Goal: Task Accomplishment & Management: Use online tool/utility

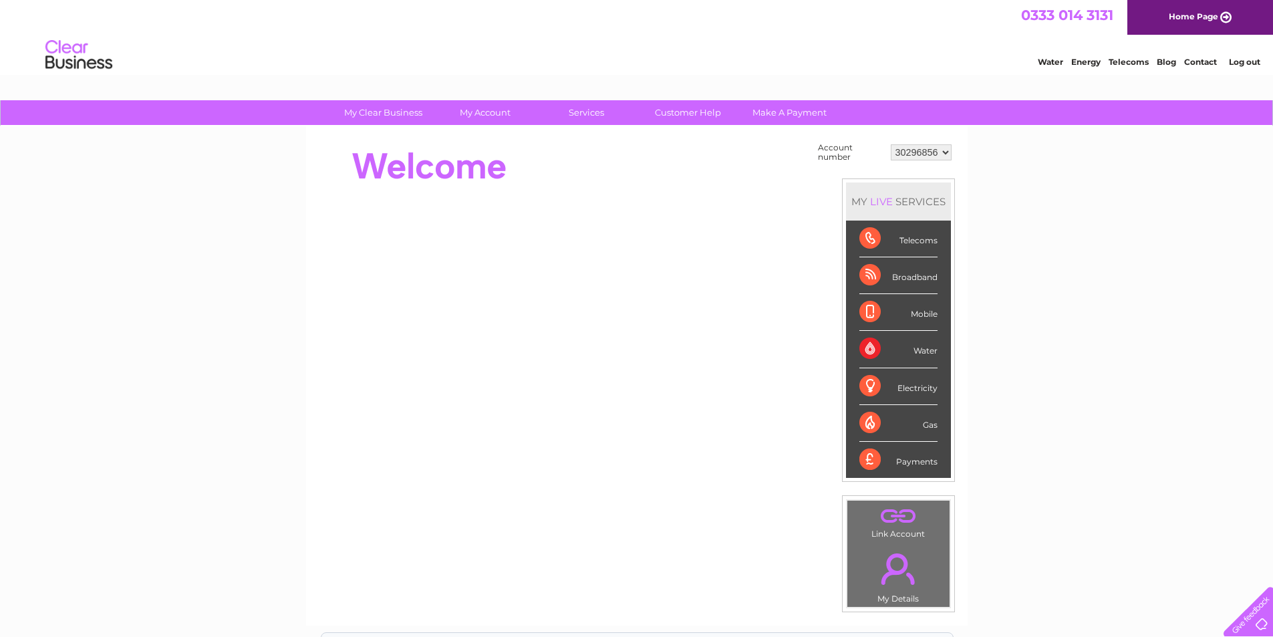
click at [894, 390] on div "Electricity" at bounding box center [899, 386] width 78 height 37
click at [931, 392] on div "Electricity" at bounding box center [899, 386] width 78 height 37
click at [872, 382] on div "Electricity" at bounding box center [899, 386] width 78 height 37
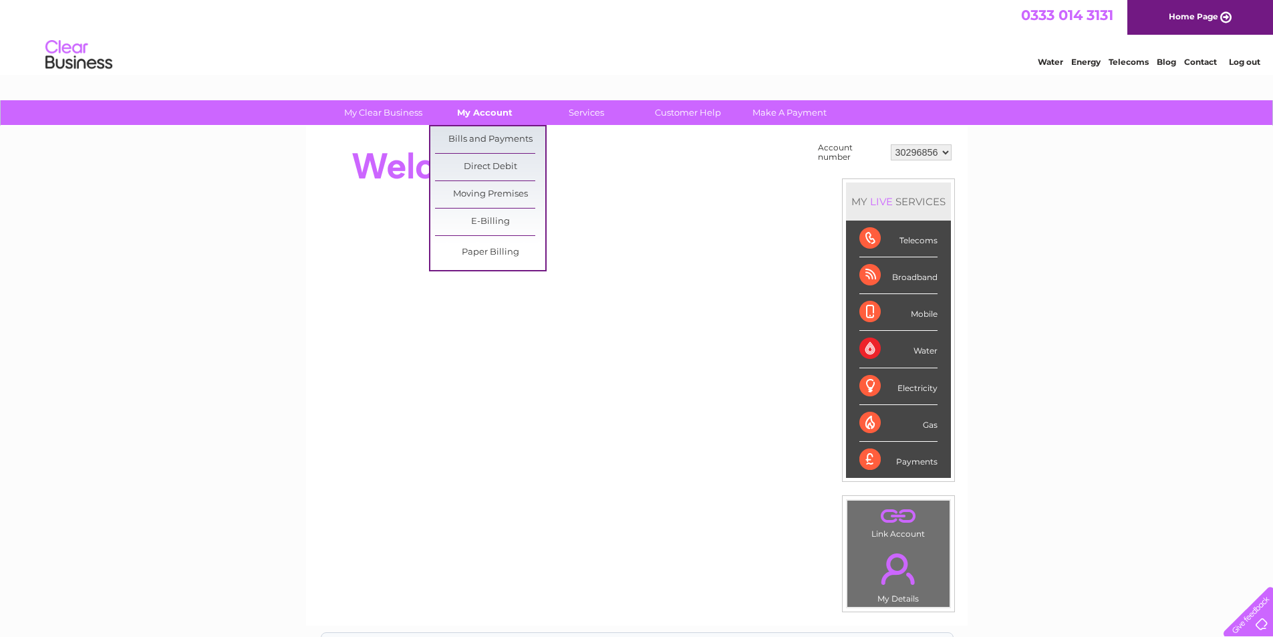
click at [487, 114] on link "My Account" at bounding box center [485, 112] width 110 height 25
click at [479, 139] on link "Bills and Payments" at bounding box center [490, 139] width 110 height 27
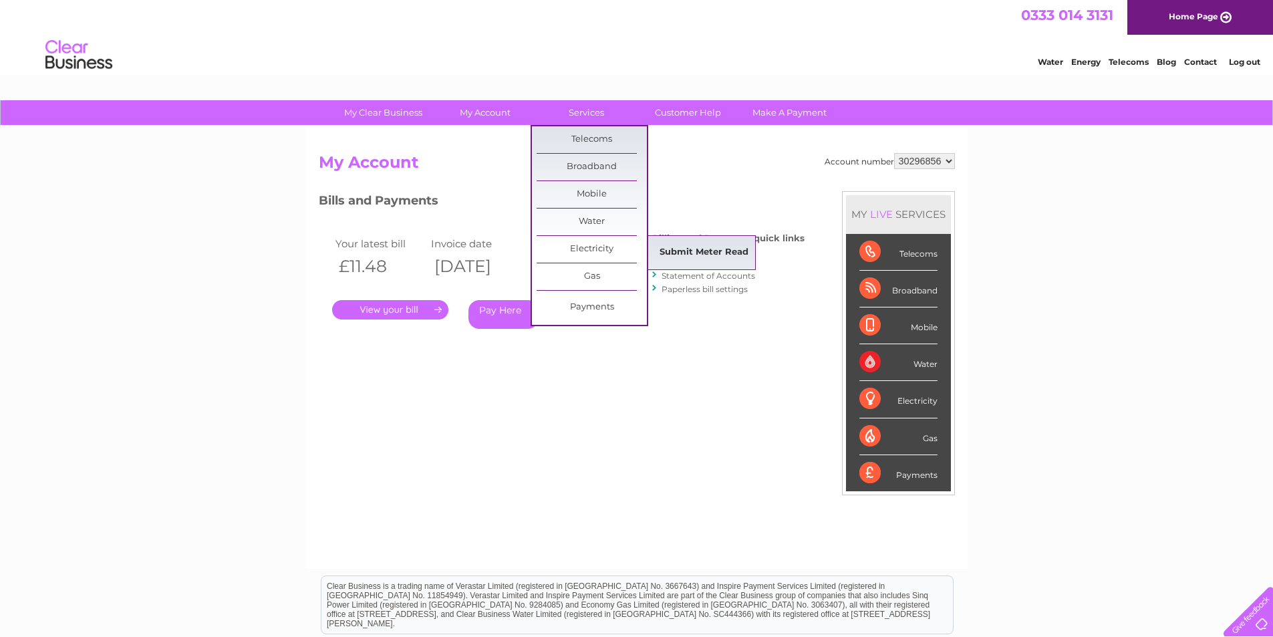
click at [707, 245] on link "Submit Meter Read" at bounding box center [704, 252] width 110 height 27
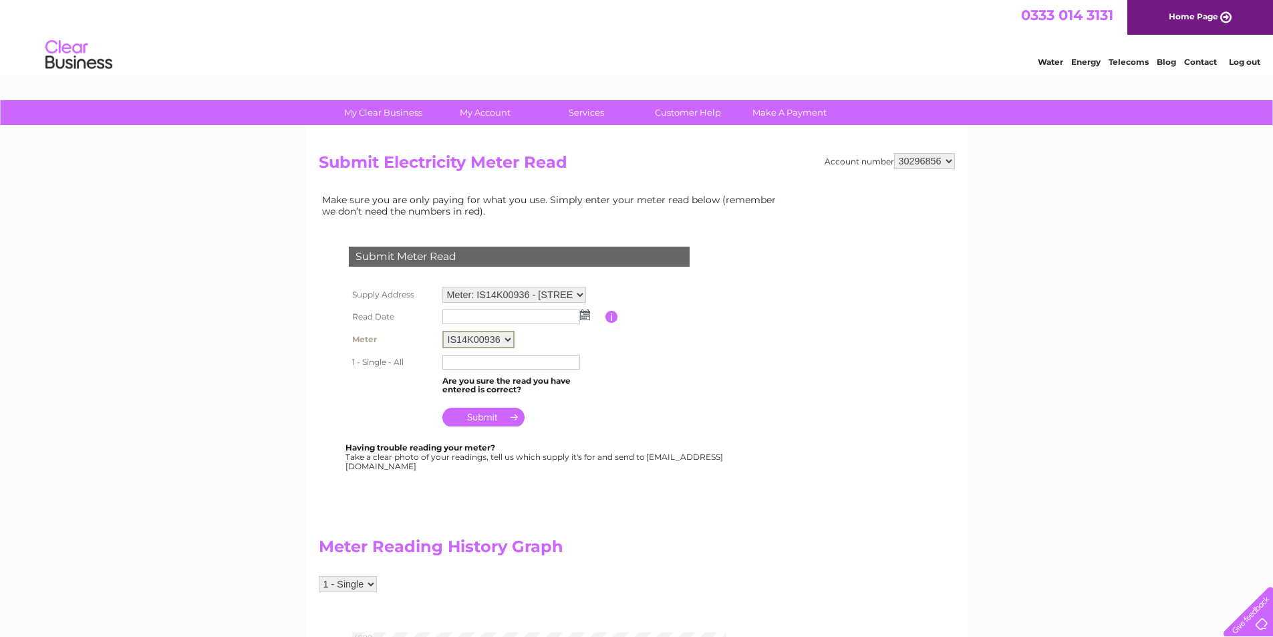
click at [507, 334] on select "IS14K00936" at bounding box center [479, 339] width 72 height 17
click at [507, 337] on select "IS14K00936" at bounding box center [479, 339] width 72 height 17
click at [551, 298] on select "Meter: IS14K00936 - Park Farm, Heydon, Norwich, Norfolk, NR11 6RB Meter: S74E00…" at bounding box center [515, 295] width 144 height 16
select select "137124"
click at [443, 287] on select "Meter: IS14K00936 - Park Farm, Heydon, Norwich, Norfolk, NR11 6RB Meter: S74E00…" at bounding box center [515, 295] width 144 height 17
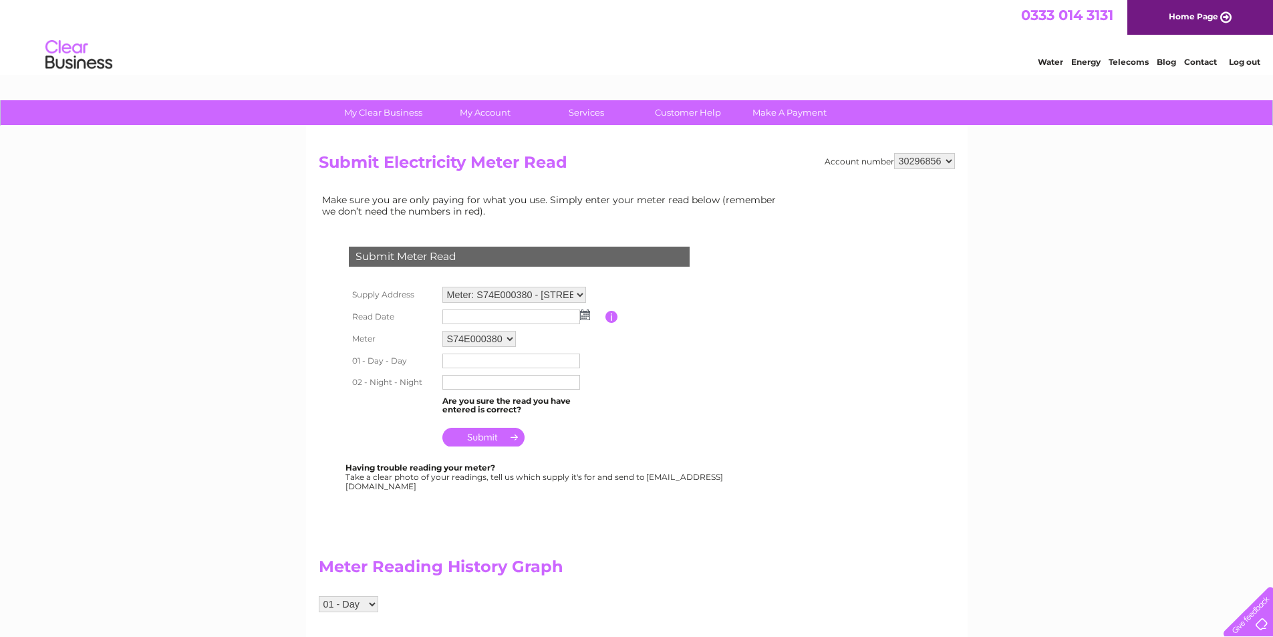
click at [443, 331] on select "S74E000380" at bounding box center [480, 339] width 74 height 16
click at [493, 358] on input "text" at bounding box center [512, 362] width 139 height 16
click at [321, 413] on div "Submit Meter Read Supply Address Meter: IS14K00936 - Park Farm, Heydon, Norwich…" at bounding box center [522, 362] width 406 height 259
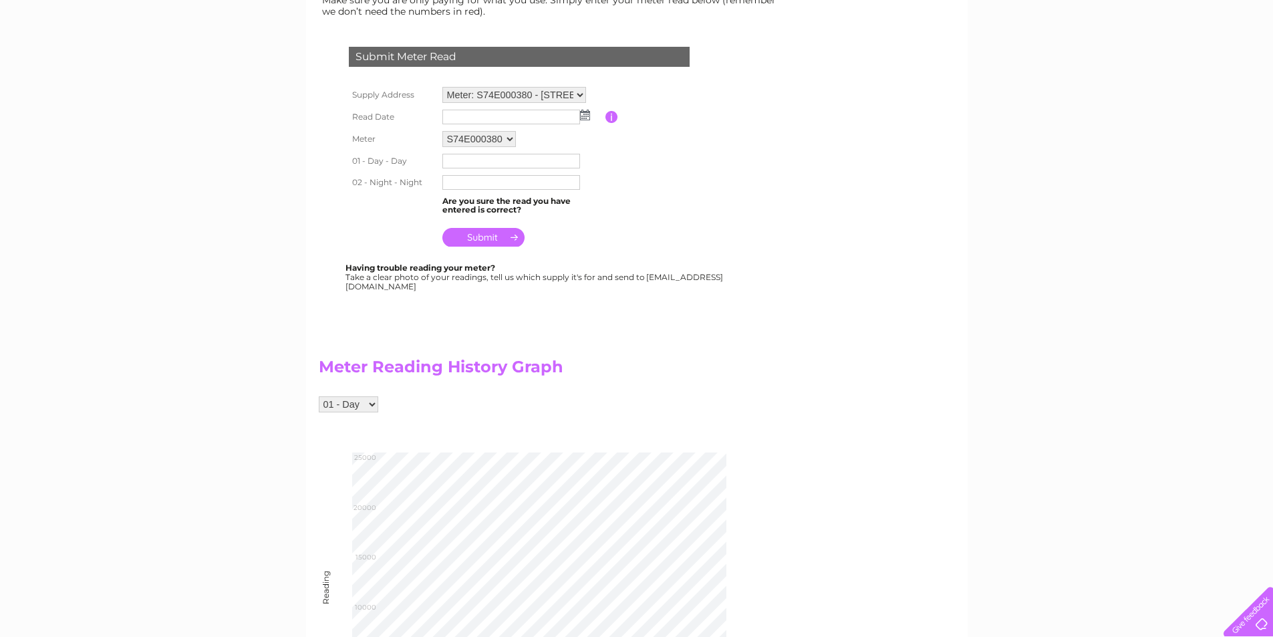
scroll to position [199, 0]
click at [370, 404] on select "01 - Day 02 - Night" at bounding box center [348, 405] width 59 height 16
click at [319, 397] on select "01 - Day 02 - Night" at bounding box center [348, 405] width 59 height 16
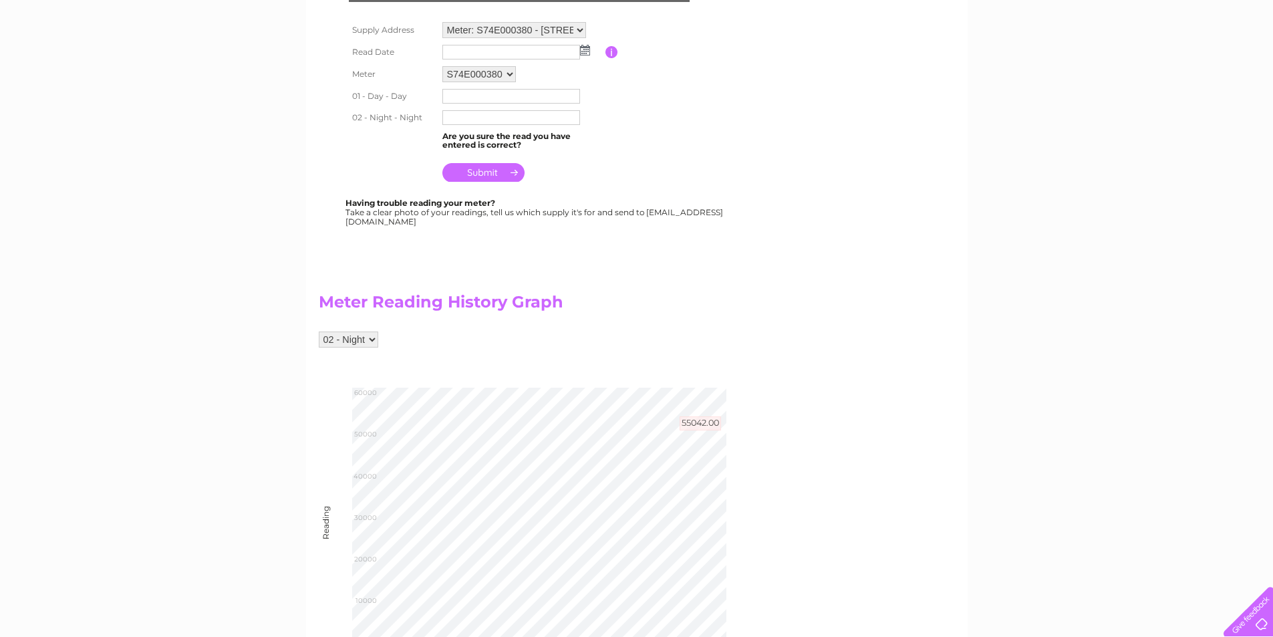
scroll to position [265, 0]
click at [374, 338] on select "01 - Day 02 - Night" at bounding box center [348, 339] width 59 height 16
select select "266254"
click at [319, 331] on select "01 - Day 02 - Night" at bounding box center [348, 339] width 59 height 16
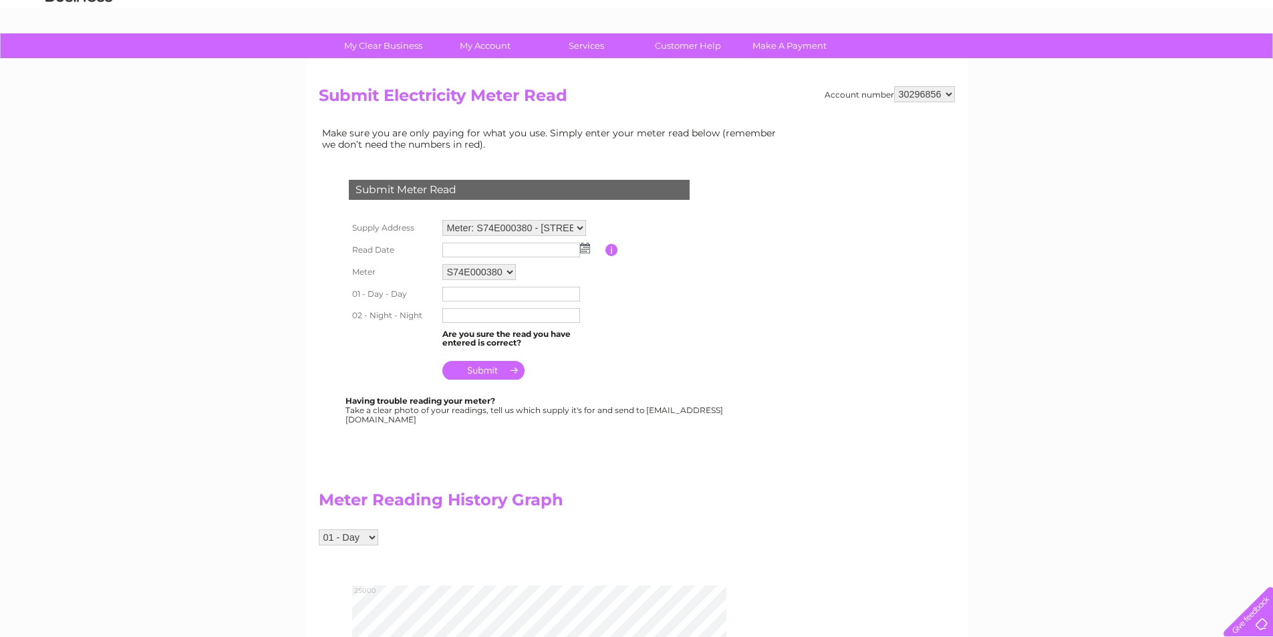
scroll to position [66, 0]
